Goal: Complete application form

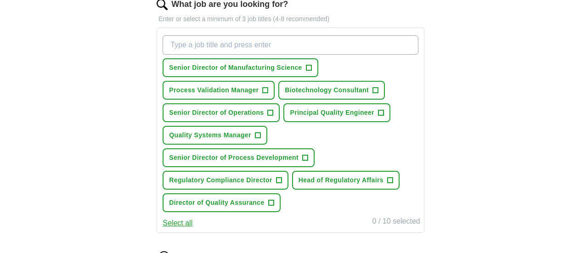
scroll to position [322, 0]
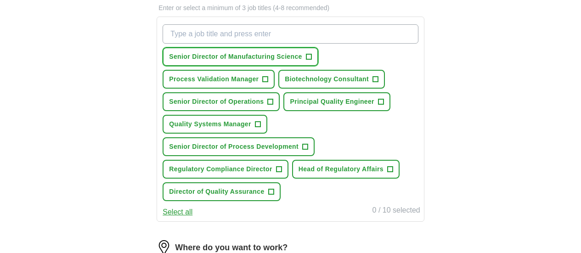
click at [312, 54] on span "+" at bounding box center [309, 56] width 6 height 7
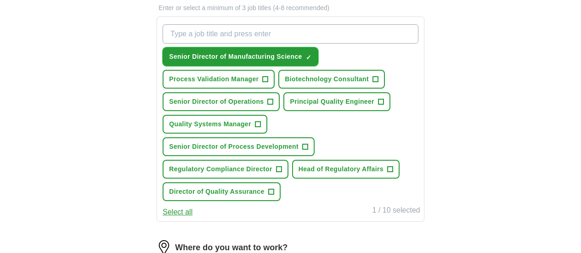
scroll to position [368, 0]
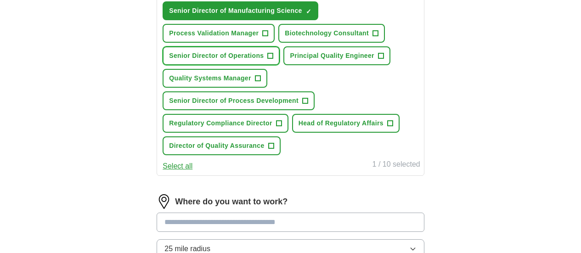
click at [273, 60] on span "+" at bounding box center [271, 55] width 6 height 7
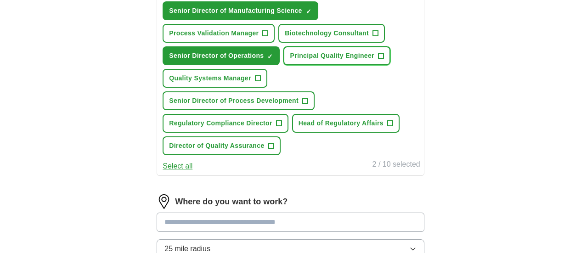
click at [378, 60] on span "+" at bounding box center [381, 55] width 6 height 7
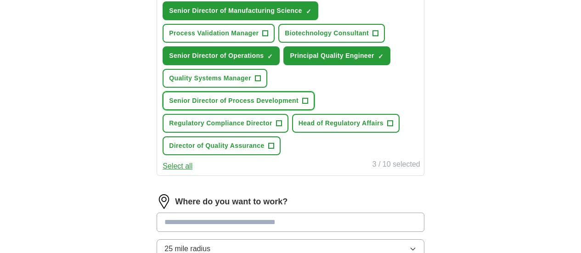
click at [308, 105] on span "+" at bounding box center [306, 100] width 6 height 7
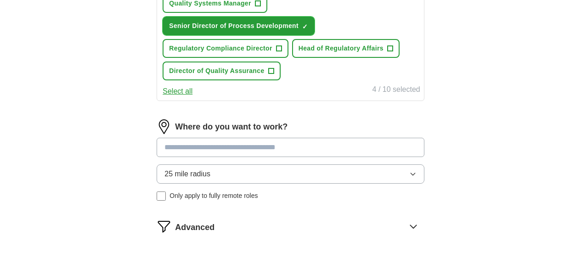
scroll to position [460, 0]
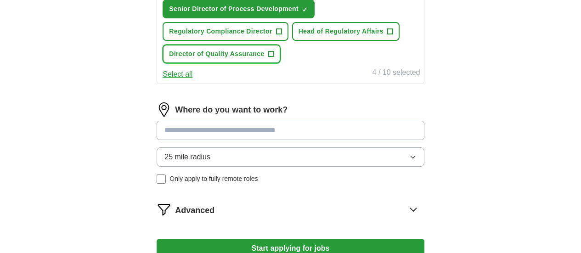
click at [274, 58] on span "+" at bounding box center [271, 54] width 6 height 7
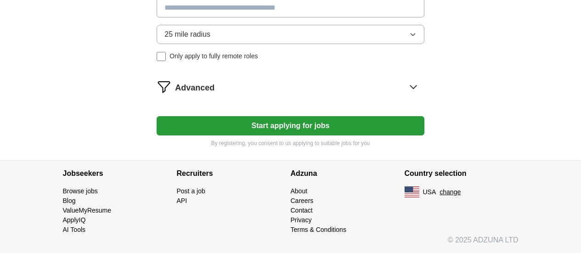
scroll to position [598, 0]
click at [303, 17] on input at bounding box center [291, 7] width 268 height 19
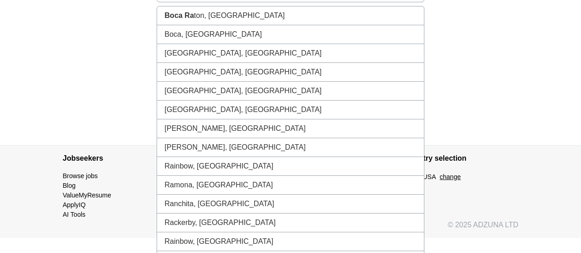
type input "**********"
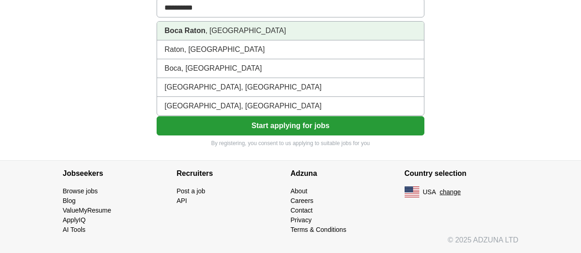
click at [241, 40] on li "Boca Raton , FL" at bounding box center [290, 31] width 267 height 19
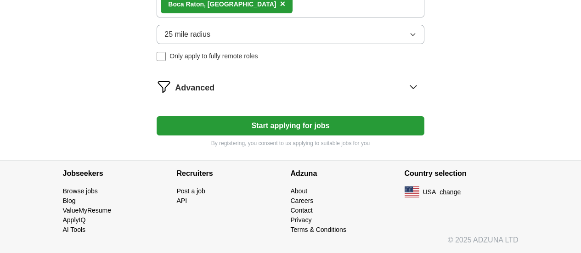
click at [302, 44] on button "25 mile radius" at bounding box center [291, 34] width 268 height 19
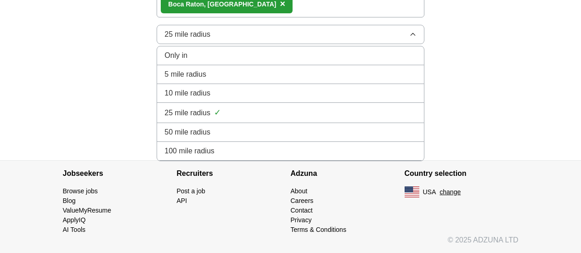
click at [293, 142] on li "50 mile radius" at bounding box center [290, 132] width 267 height 19
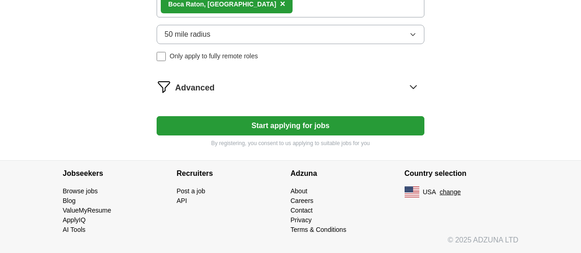
click at [249, 94] on div "Advanced" at bounding box center [299, 87] width 249 height 15
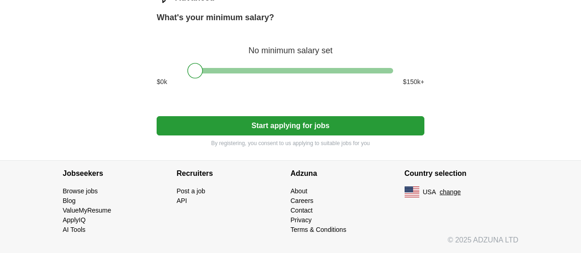
scroll to position [689, 0]
click at [306, 136] on button "Start applying for jobs" at bounding box center [291, 125] width 268 height 19
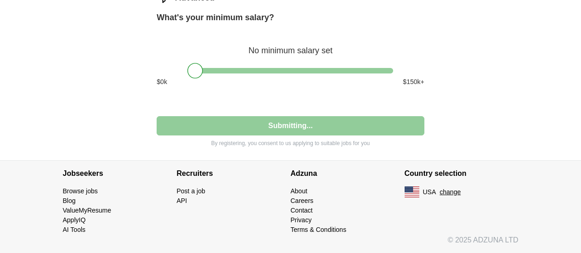
select select "**"
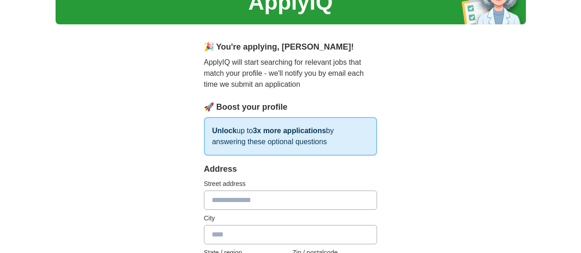
scroll to position [92, 0]
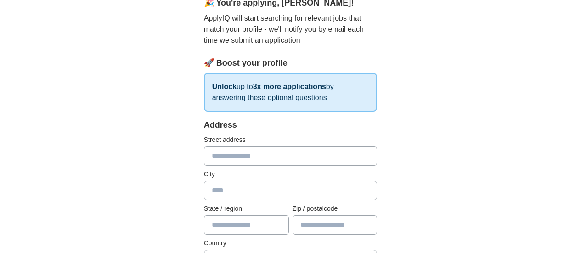
click at [246, 147] on input "text" at bounding box center [291, 156] width 174 height 19
type input "**********"
type input "**"
type input "*****"
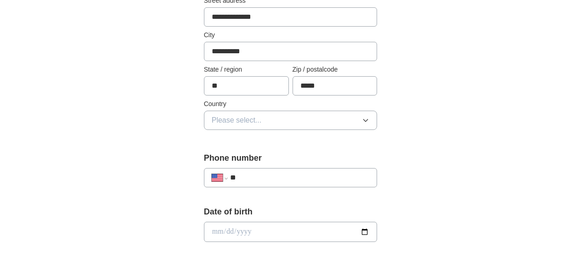
scroll to position [276, 0]
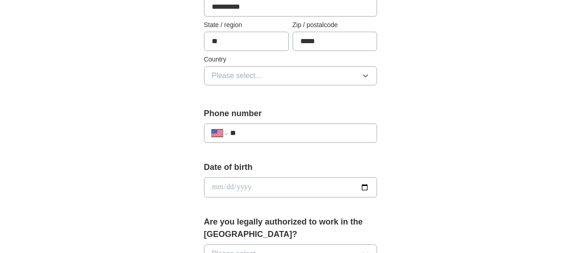
click at [313, 66] on button "Please select..." at bounding box center [291, 75] width 174 height 19
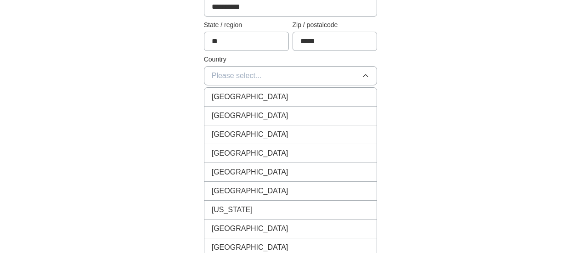
click at [310, 110] on div "United States" at bounding box center [291, 115] width 158 height 11
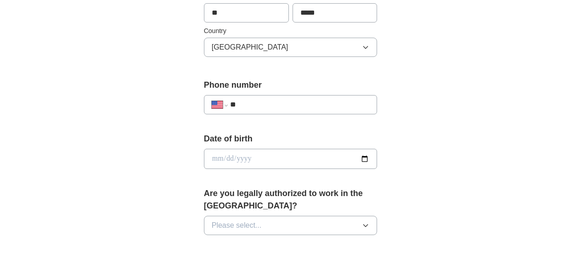
scroll to position [322, 0]
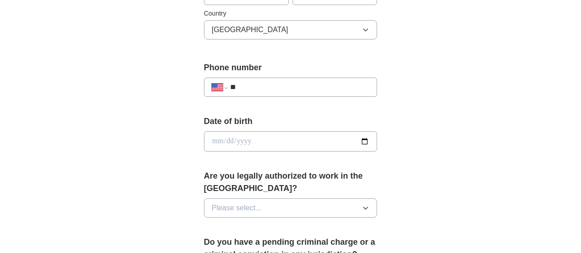
click at [312, 82] on input "**" at bounding box center [300, 87] width 140 height 11
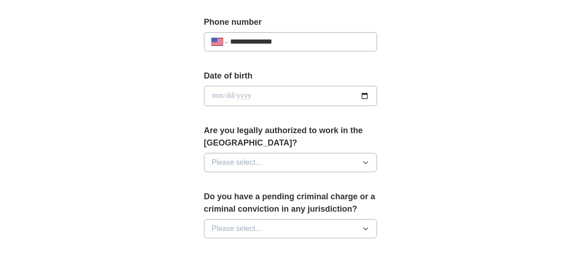
scroll to position [368, 0]
type input "**********"
click at [378, 85] on input "date" at bounding box center [291, 95] width 174 height 20
click at [243, 85] on input "date" at bounding box center [291, 95] width 174 height 20
type input "**********"
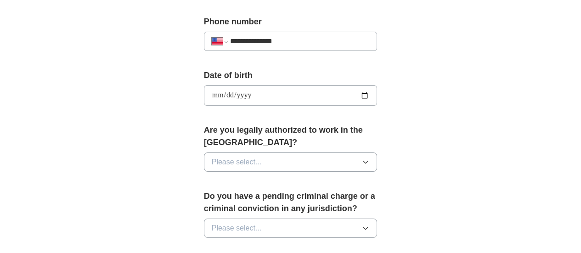
click at [282, 153] on button "Please select..." at bounding box center [291, 162] width 174 height 19
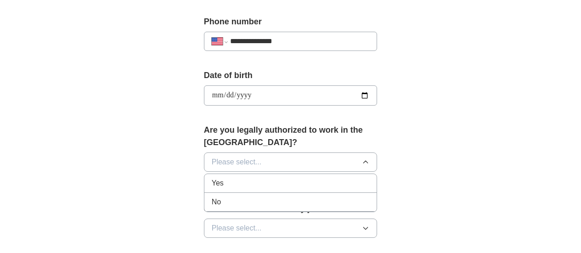
click at [283, 178] on div "Yes" at bounding box center [291, 183] width 158 height 11
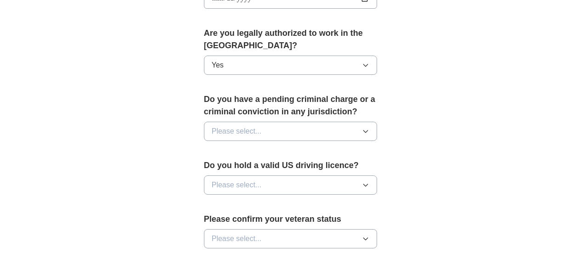
scroll to position [506, 0]
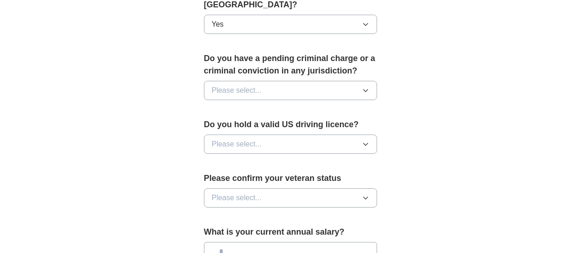
click at [291, 81] on button "Please select..." at bounding box center [291, 90] width 174 height 19
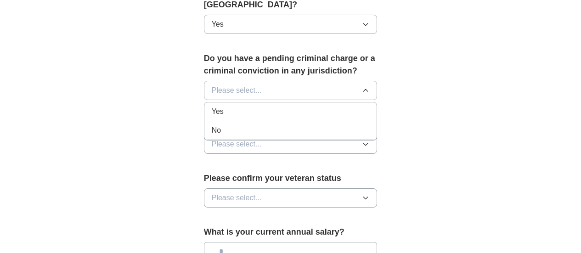
click at [285, 125] on div "No" at bounding box center [291, 130] width 158 height 11
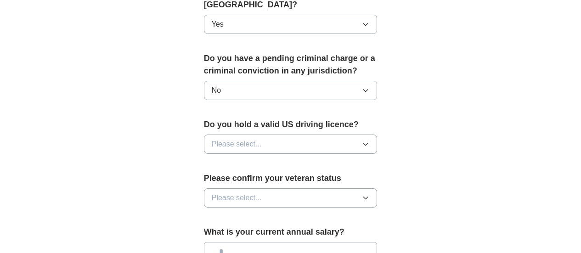
click at [279, 135] on button "Please select..." at bounding box center [291, 144] width 174 height 19
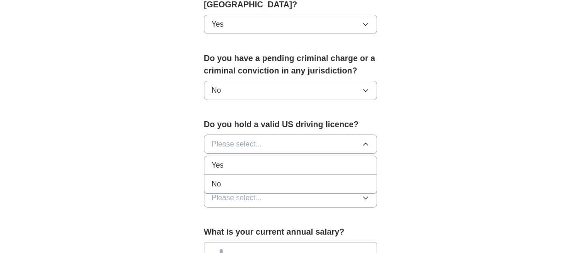
click at [274, 160] on div "Yes" at bounding box center [291, 165] width 158 height 11
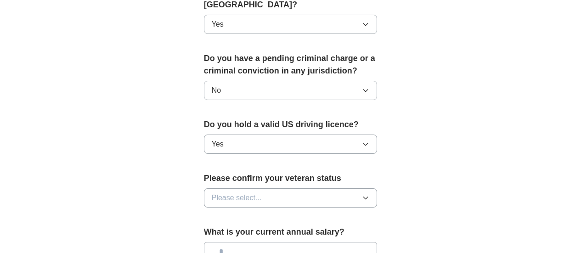
scroll to position [598, 0]
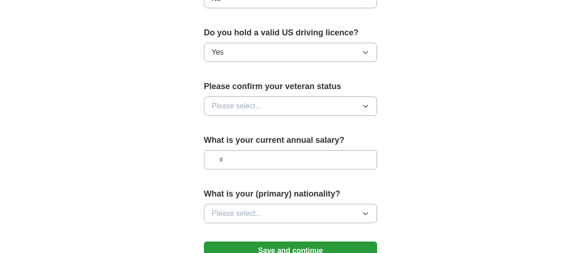
click at [278, 97] on button "Please select..." at bounding box center [291, 106] width 174 height 19
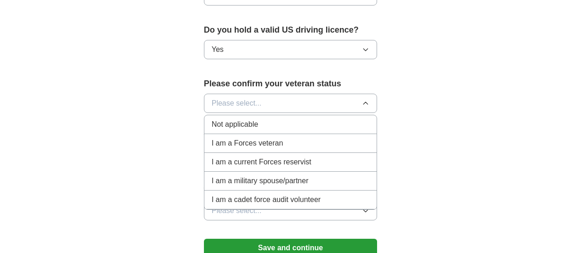
scroll to position [600, 0]
click at [267, 119] on div "Not applicable" at bounding box center [291, 124] width 158 height 11
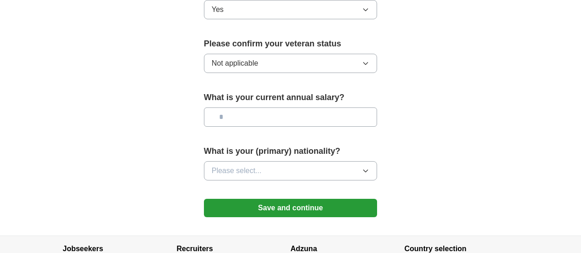
scroll to position [692, 0]
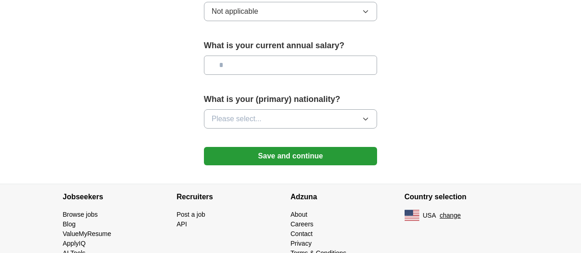
click at [279, 56] on input "text" at bounding box center [291, 65] width 174 height 19
type input "********"
click at [265, 109] on button "Please select..." at bounding box center [291, 118] width 174 height 19
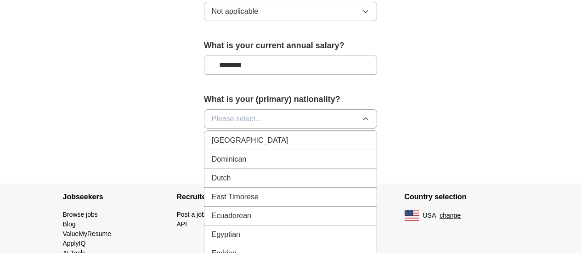
scroll to position [0, 0]
click at [303, 135] on div "American" at bounding box center [291, 140] width 158 height 11
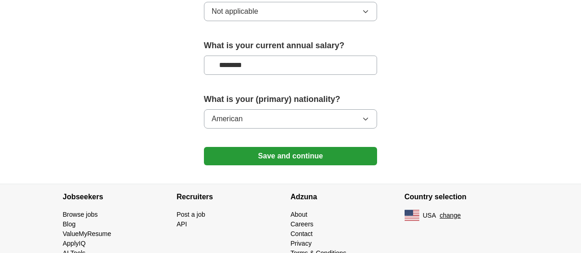
click at [313, 147] on button "Save and continue" at bounding box center [291, 156] width 174 height 18
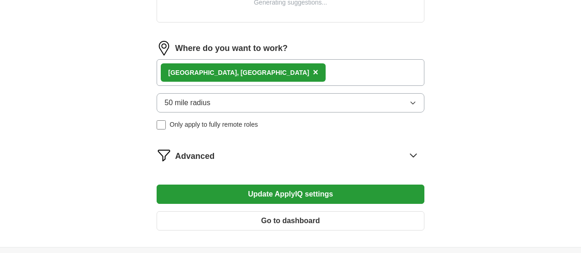
scroll to position [414, 0]
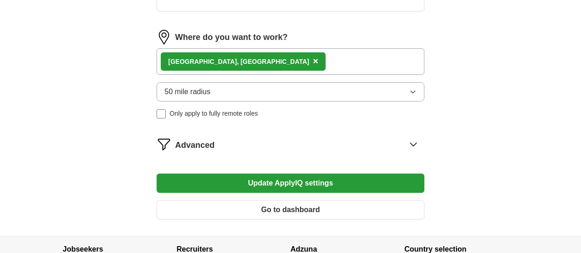
click at [276, 63] on div "Boca Raton, [GEOGRAPHIC_DATA] ×" at bounding box center [291, 61] width 268 height 27
click at [313, 59] on span "×" at bounding box center [316, 61] width 6 height 10
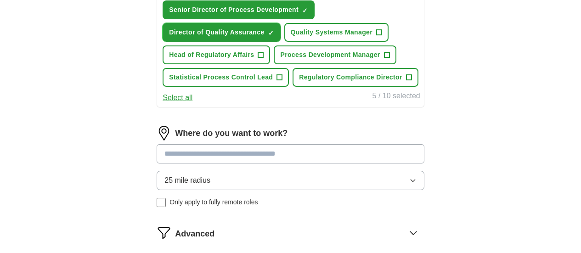
click at [247, 42] on button "Director of Quality Assurance ✓ ×" at bounding box center [222, 32] width 118 height 19
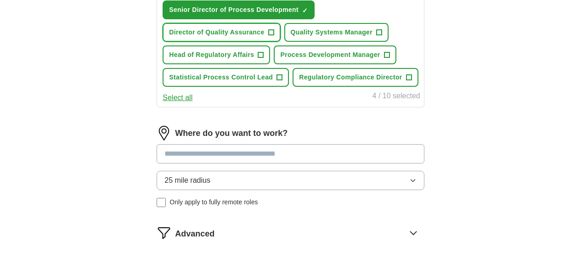
click at [249, 37] on span "Director of Quality Assurance" at bounding box center [216, 33] width 95 height 10
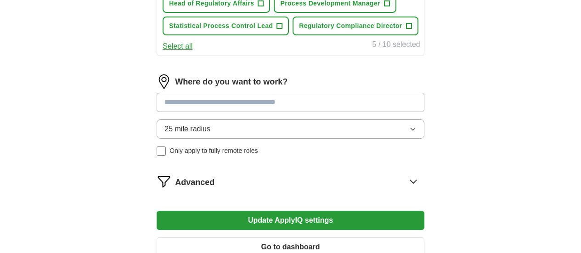
scroll to position [552, 0]
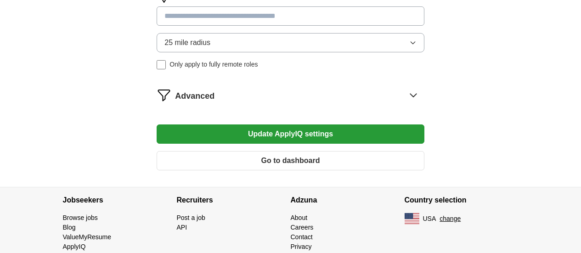
click at [258, 26] on input at bounding box center [291, 15] width 268 height 19
type input "******"
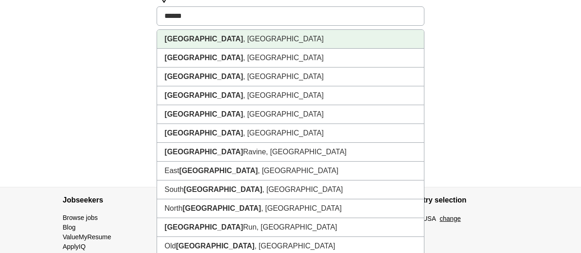
click at [254, 49] on li "[GEOGRAPHIC_DATA] , [GEOGRAPHIC_DATA]" at bounding box center [290, 39] width 267 height 19
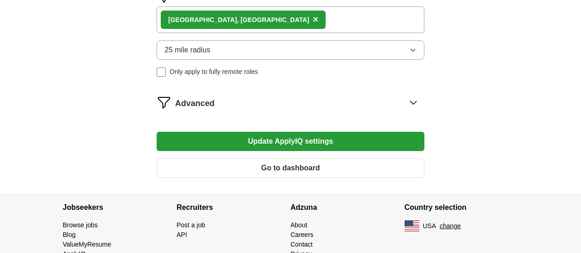
click at [259, 60] on button "25 mile radius" at bounding box center [291, 49] width 268 height 19
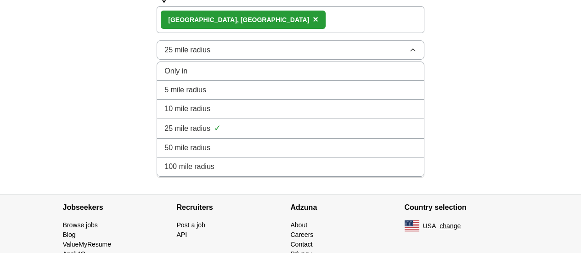
click at [247, 154] on div "50 mile radius" at bounding box center [291, 147] width 252 height 11
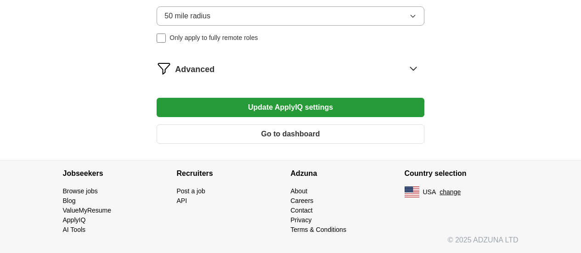
scroll to position [644, 0]
click at [298, 117] on button "Update ApplyIQ settings" at bounding box center [291, 107] width 268 height 19
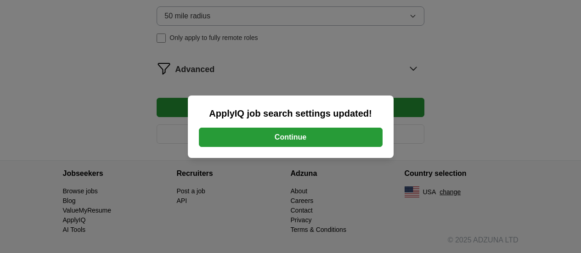
click at [301, 140] on button "Continue" at bounding box center [291, 137] width 184 height 19
